Goal: Information Seeking & Learning: Check status

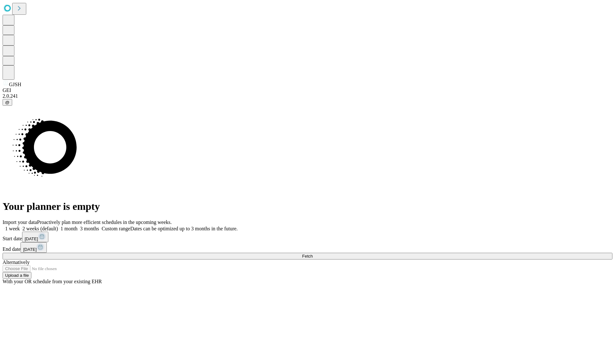
click at [312, 253] on span "Fetch" at bounding box center [307, 255] width 11 height 5
